Goal: Task Accomplishment & Management: Complete application form

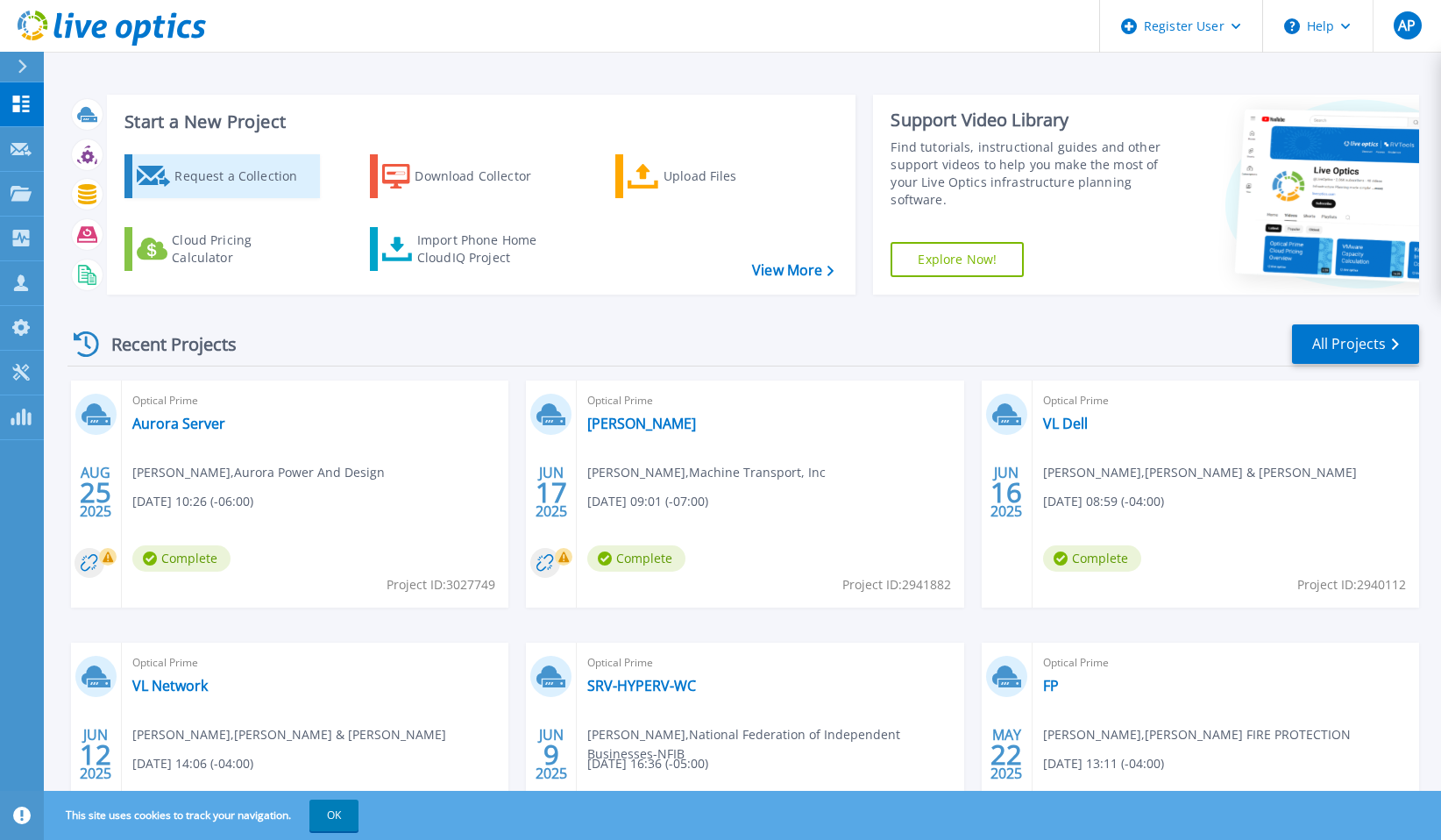
click at [256, 187] on div "Request a Collection" at bounding box center [244, 176] width 141 height 35
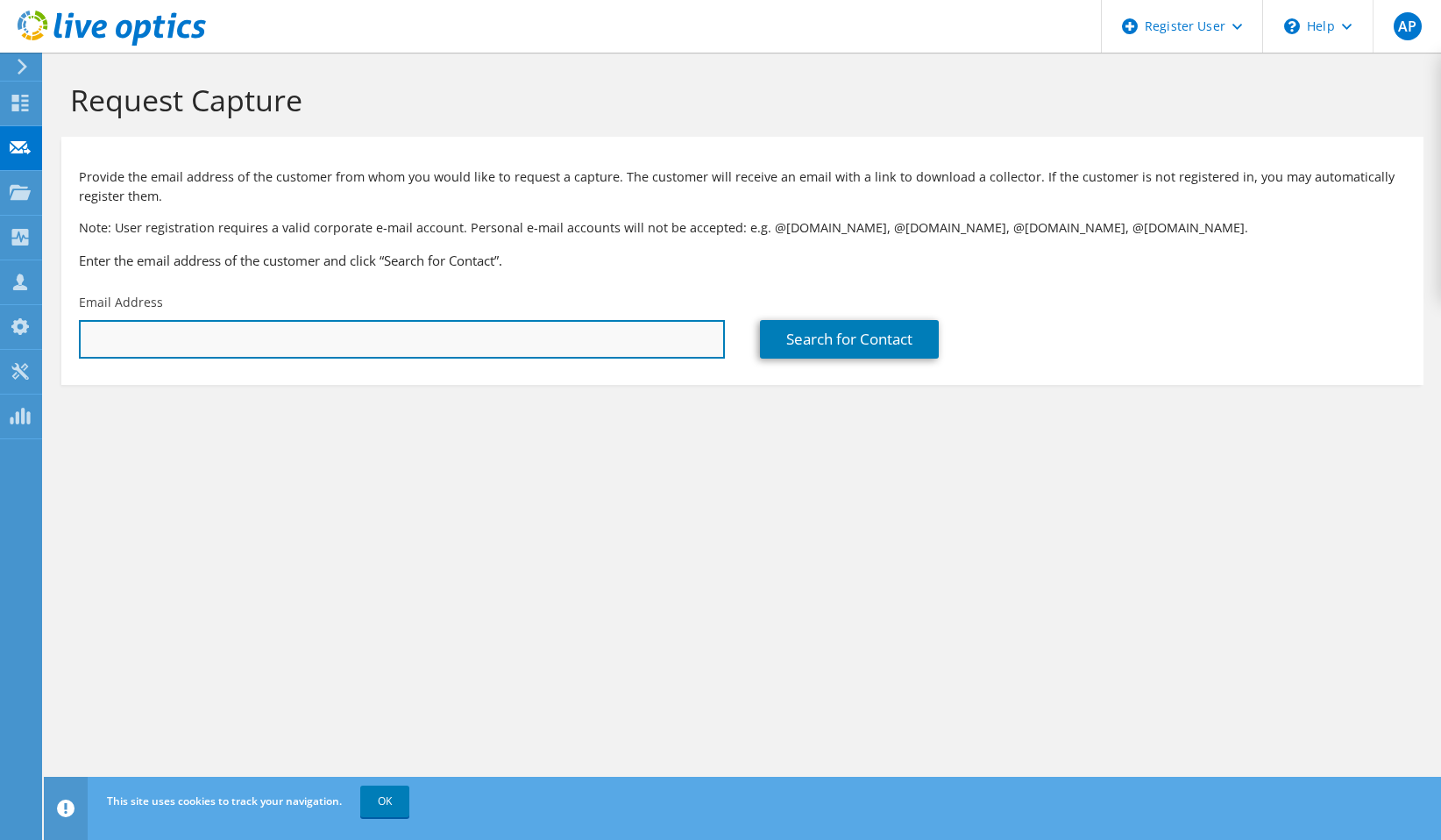
click at [262, 336] on input "text" at bounding box center [401, 339] width 646 height 39
click at [256, 333] on input "text" at bounding box center [401, 339] width 646 height 39
paste input "[PERSON_NAME][EMAIL_ADDRESS][PERSON_NAME][DOMAIN_NAME]"
type input "[PERSON_NAME][EMAIL_ADDRESS][PERSON_NAME][DOMAIN_NAME]"
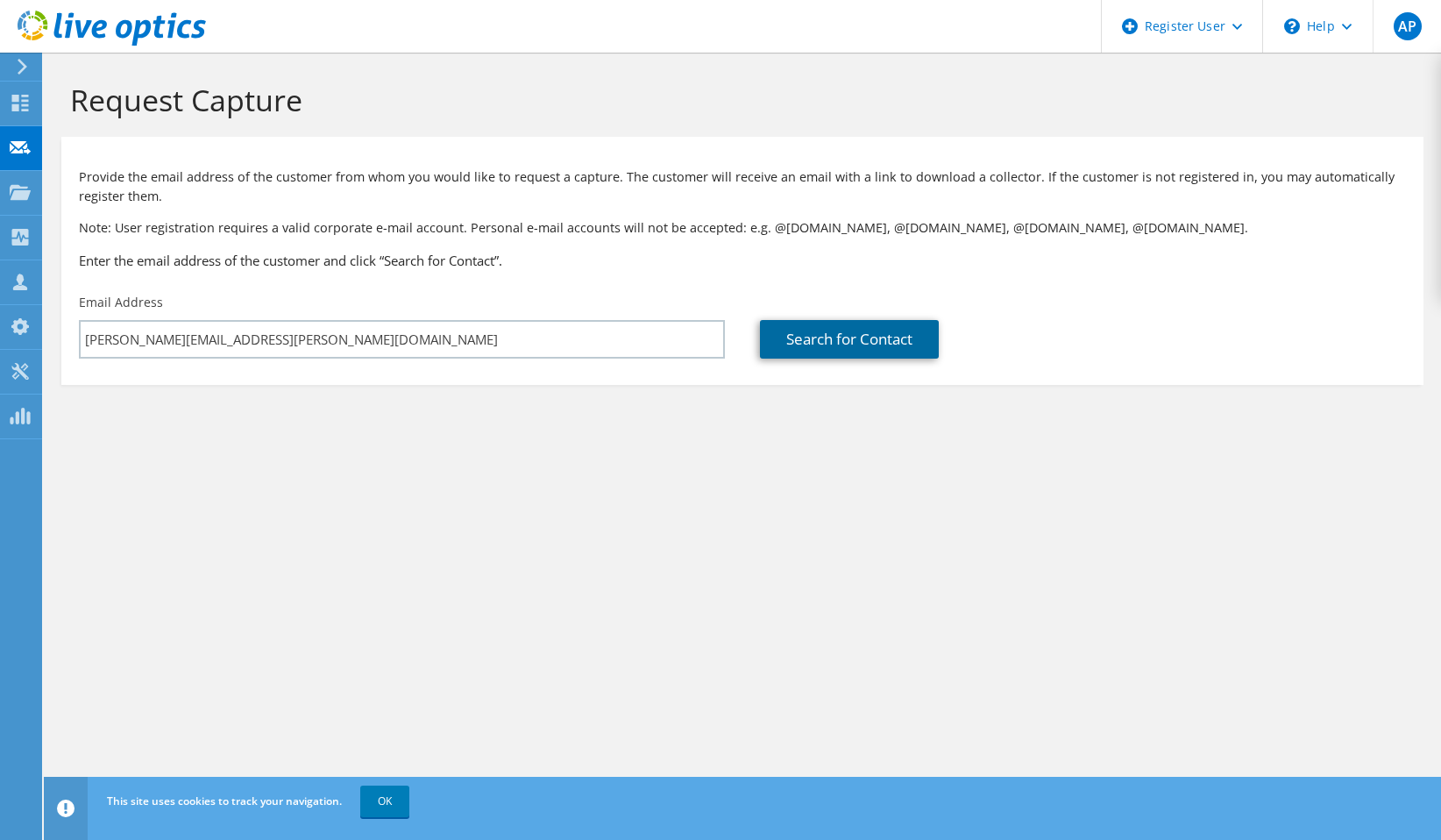
click at [845, 341] on link "Search for Contact" at bounding box center [849, 339] width 179 height 39
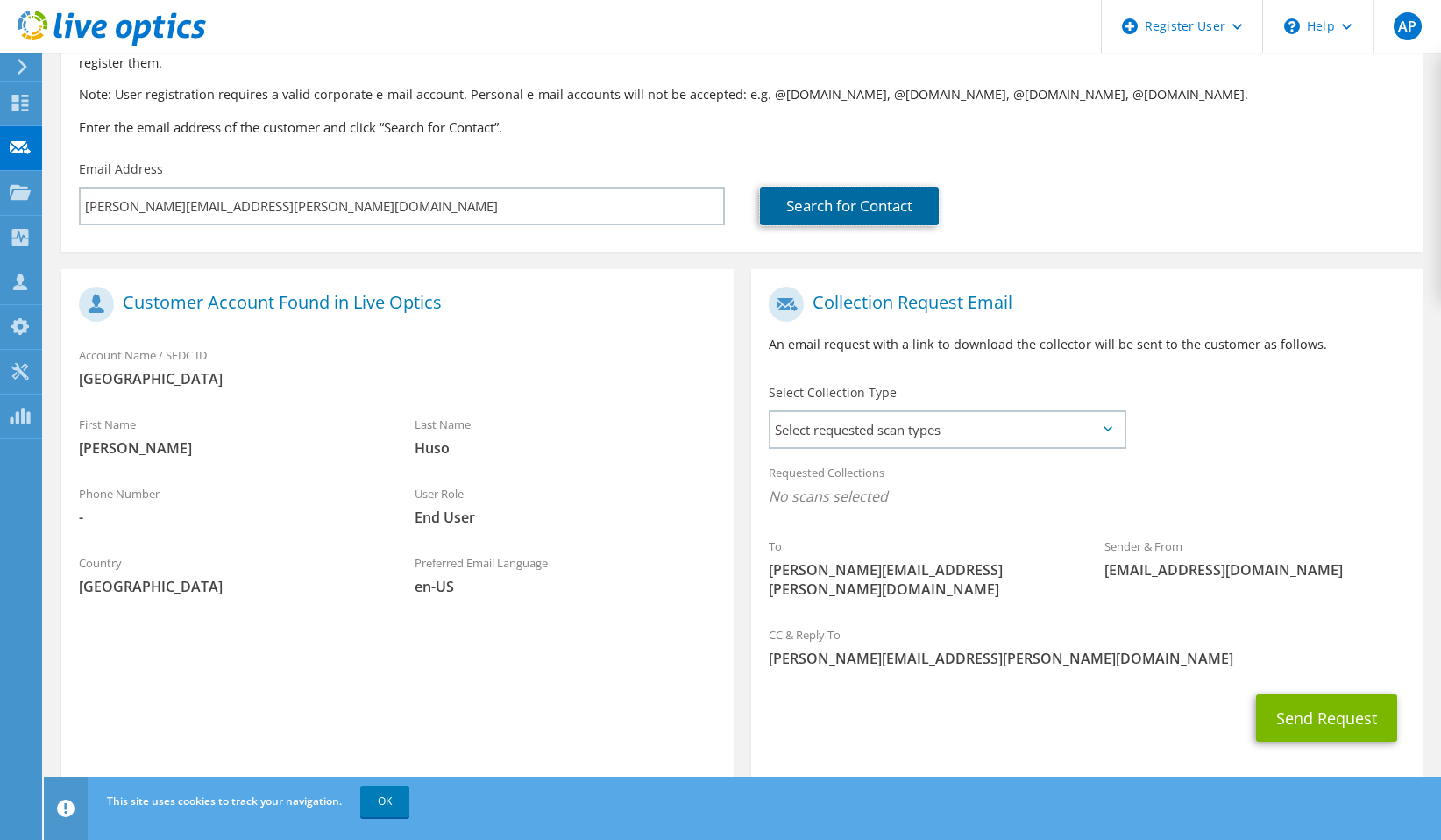
scroll to position [139, 0]
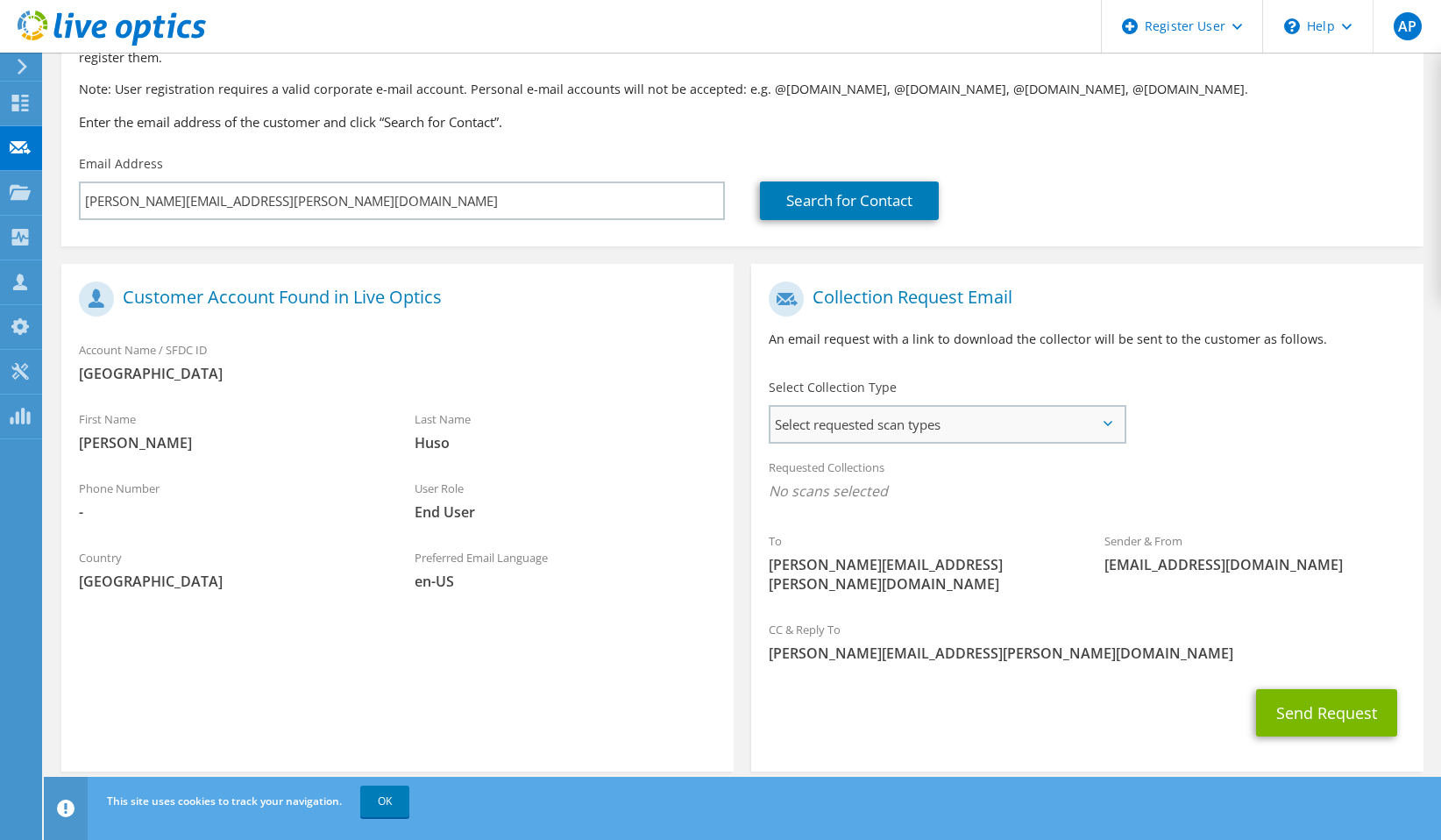
click at [860, 426] on span "Select requested scan types" at bounding box center [947, 424] width 354 height 35
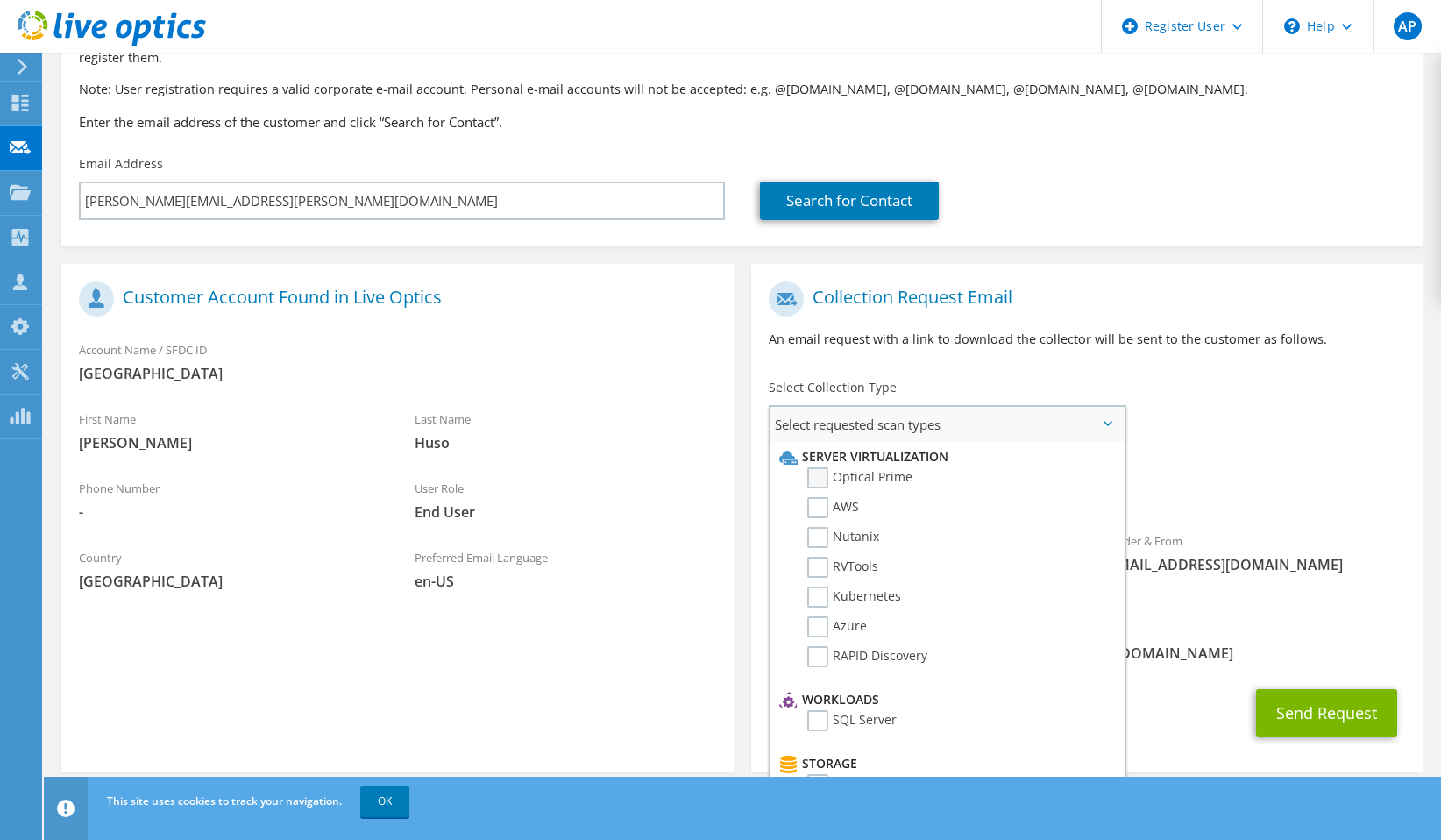
click at [852, 483] on label "Optical Prime" at bounding box center [860, 478] width 106 height 21
click at [0, 0] on input "Optical Prime" at bounding box center [0, 0] width 0 height 0
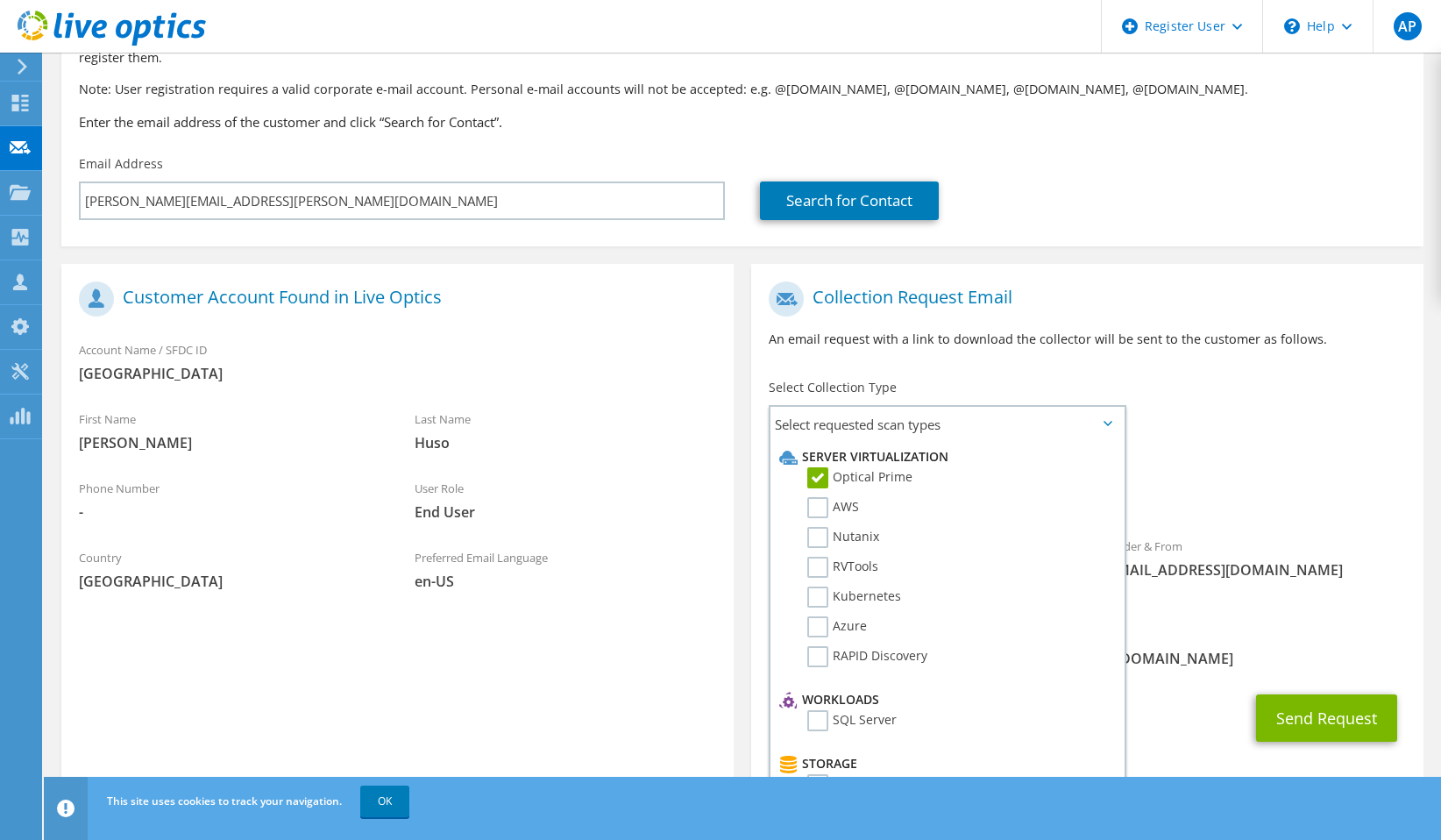
click at [554, 607] on div "Preferred Email Language en-[GEOGRAPHIC_DATA]" at bounding box center [565, 573] width 336 height 69
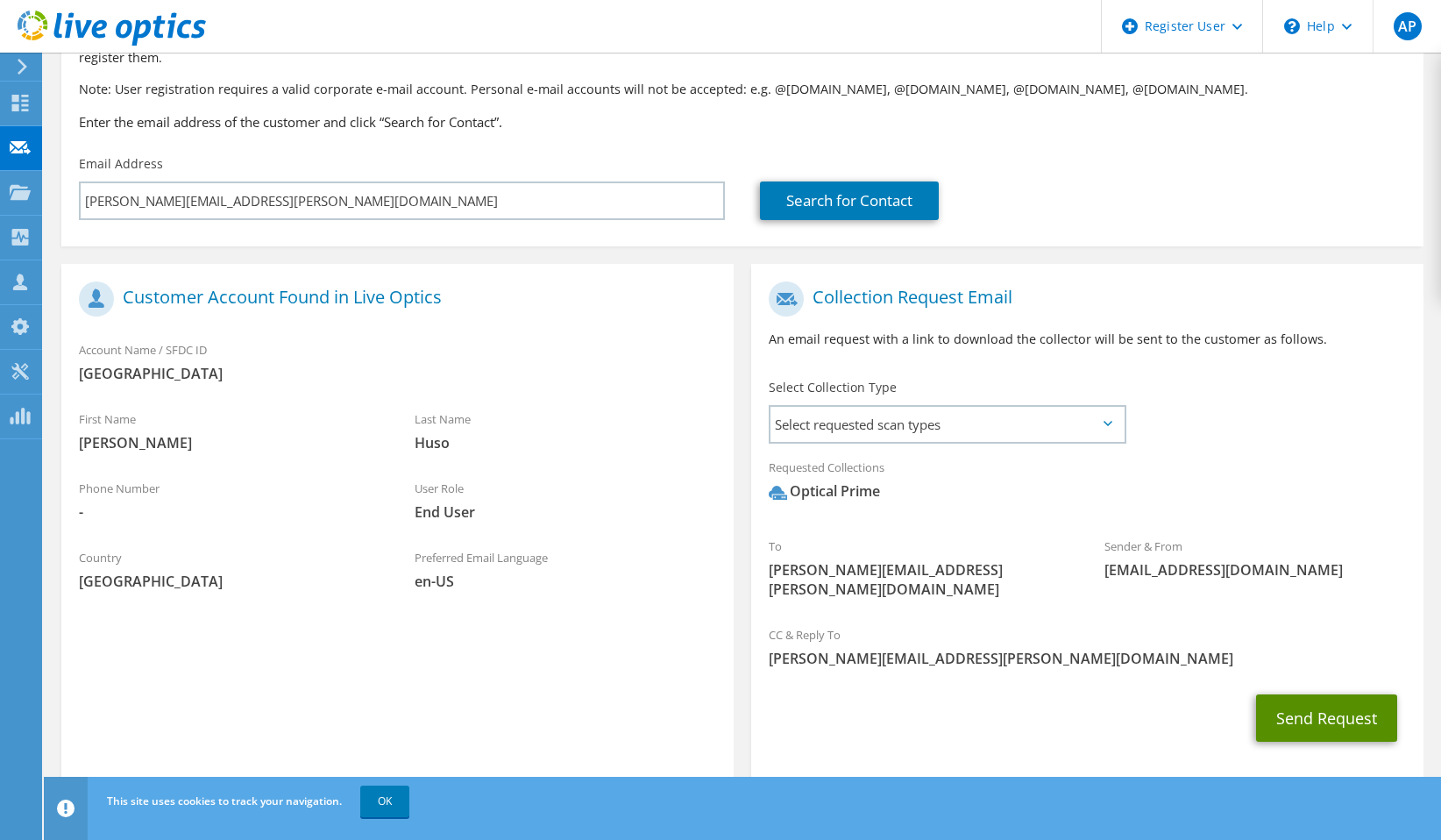
click at [1286, 701] on button "Send Request" at bounding box center [1328, 718] width 141 height 47
